Goal: Obtain resource: Download file/media

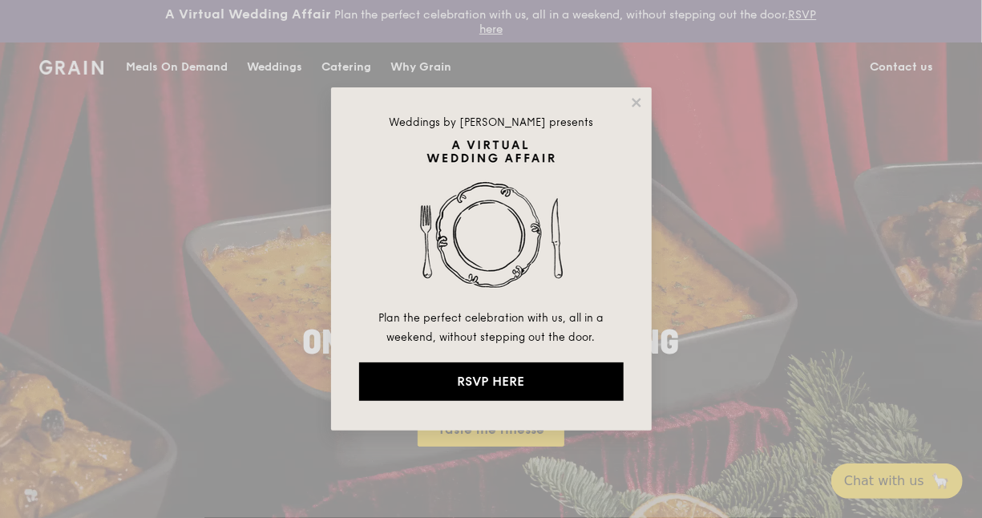
click at [836, 257] on div "Weddings by Grain presents Plan the perfect celebration with us, all in a weeke…" at bounding box center [491, 259] width 982 height 518
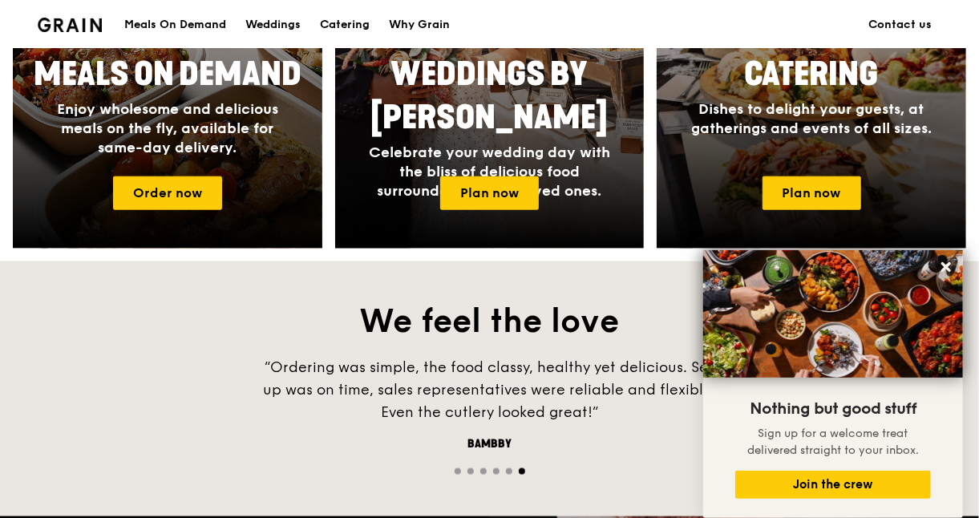
scroll to position [802, 0]
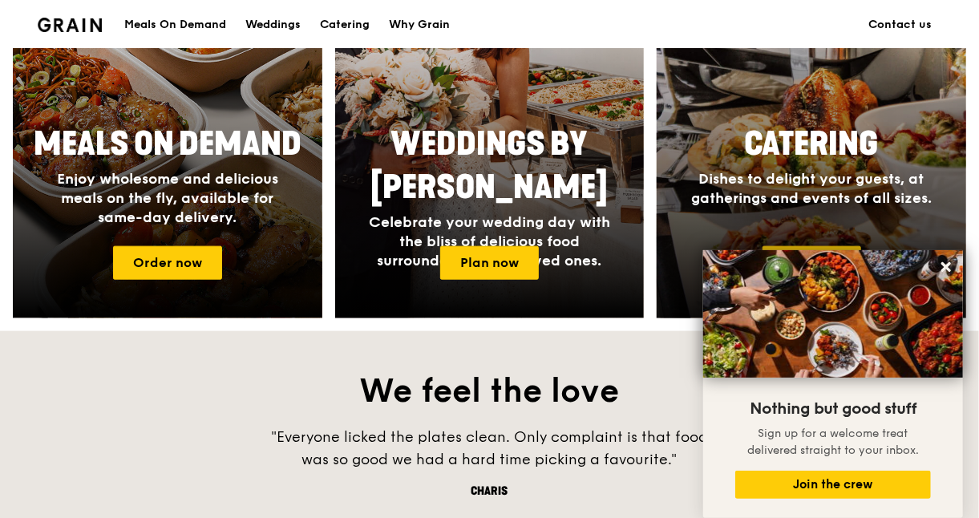
click at [840, 141] on span "Catering" at bounding box center [812, 144] width 134 height 38
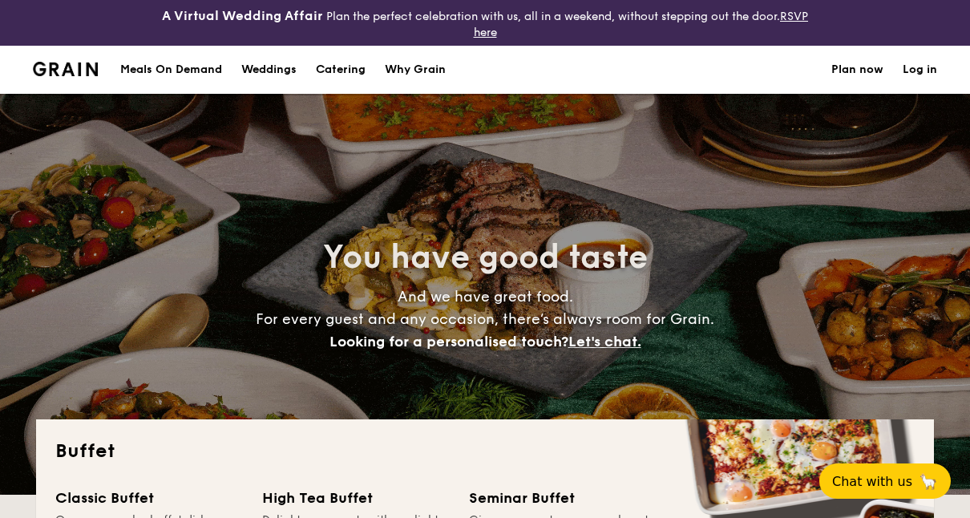
select select
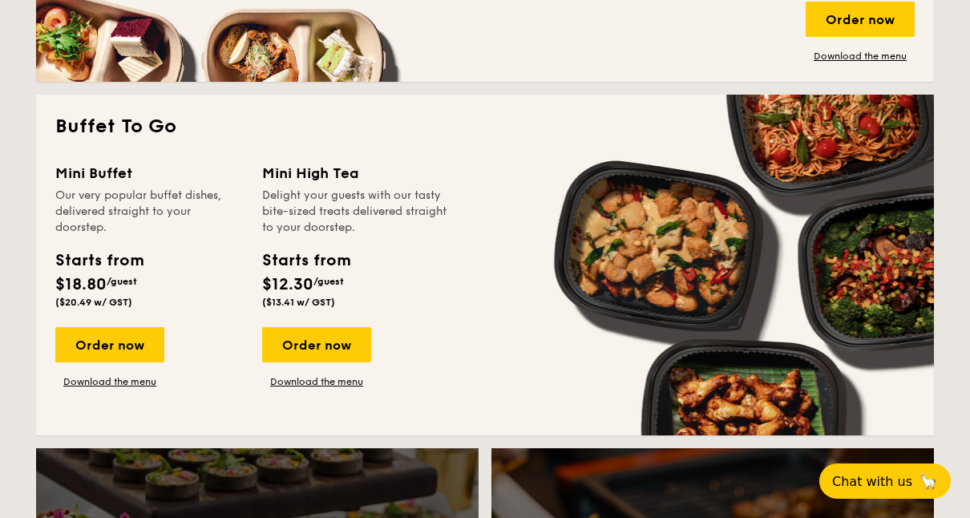
scroll to position [1042, 0]
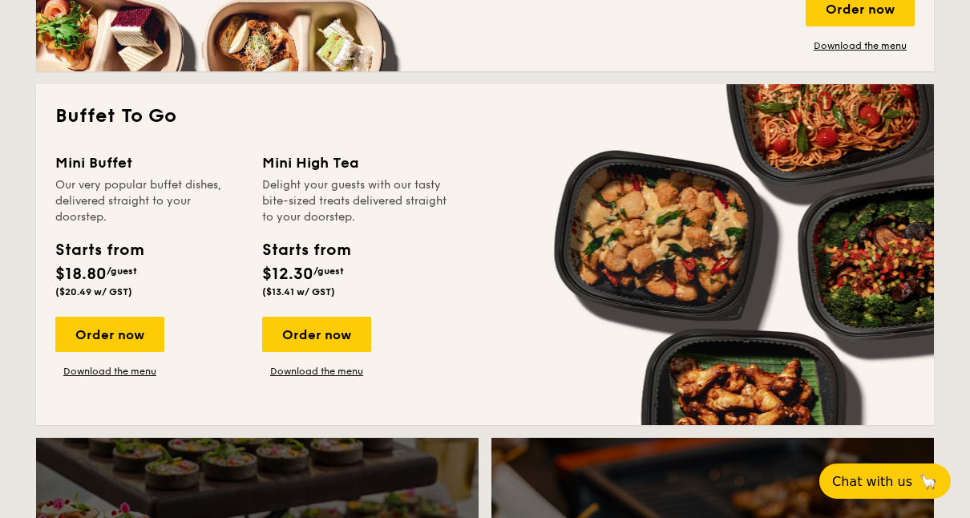
click at [325, 364] on div "Order now Download the menu" at bounding box center [316, 347] width 109 height 61
click at [323, 366] on link "Download the menu" at bounding box center [316, 371] width 109 height 13
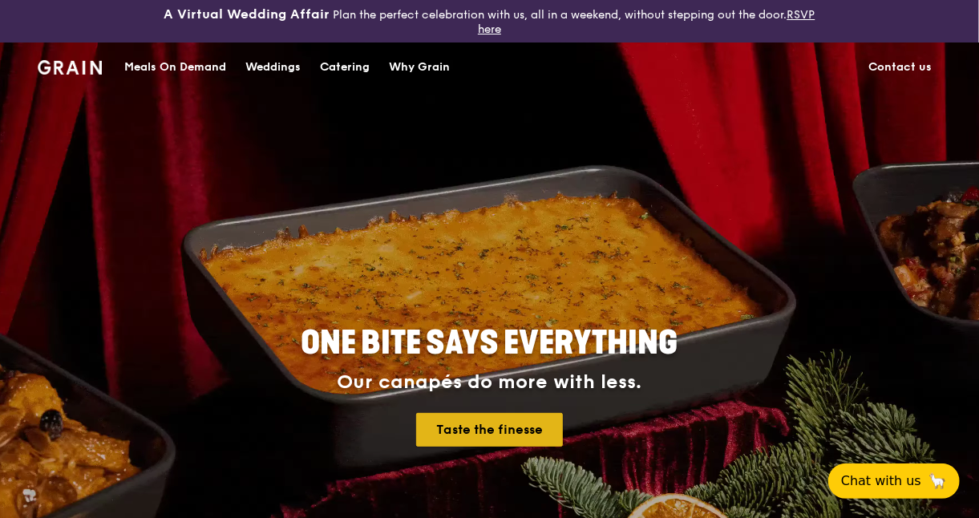
click at [488, 427] on link "Taste the finesse" at bounding box center [489, 430] width 147 height 34
